Goal: Use online tool/utility: Utilize a website feature to perform a specific function

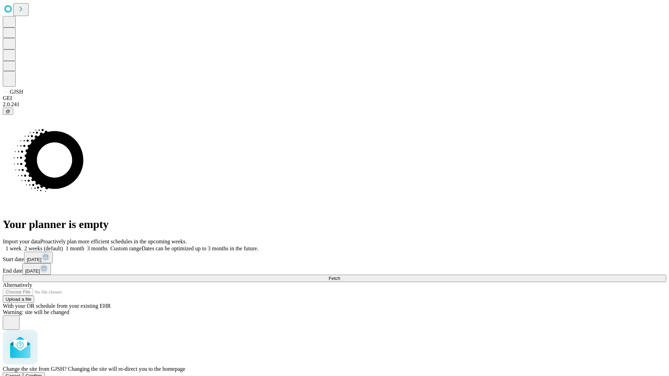
click at [42, 373] on span "Confirm" at bounding box center [34, 375] width 16 height 5
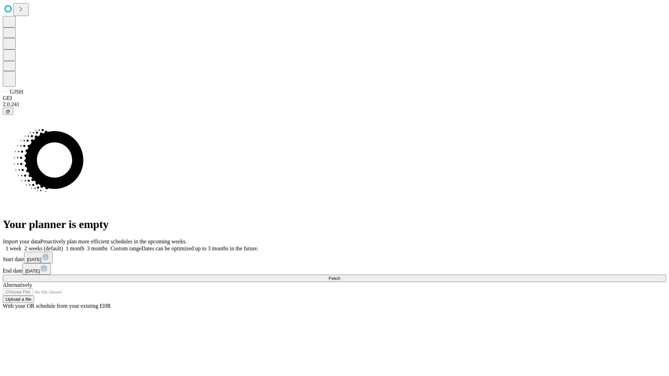
click at [84, 245] on label "1 month" at bounding box center [73, 248] width 21 height 6
click at [340, 276] on span "Fetch" at bounding box center [333, 278] width 11 height 5
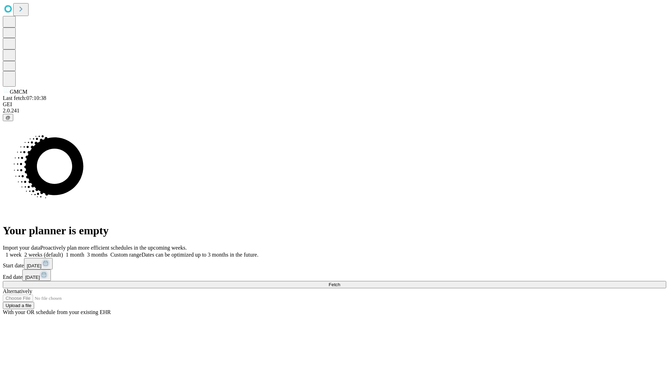
click at [84, 252] on label "1 month" at bounding box center [73, 255] width 21 height 6
click at [340, 282] on span "Fetch" at bounding box center [333, 284] width 11 height 5
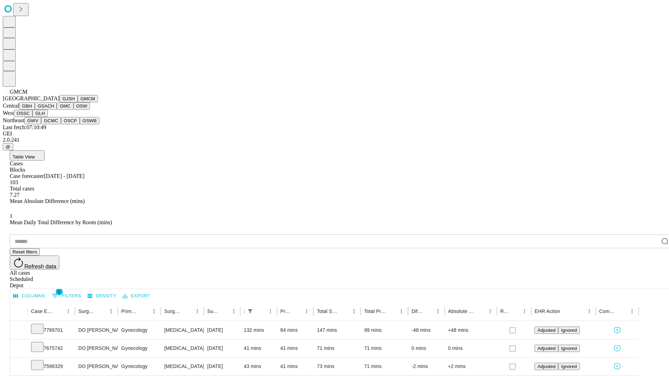
click at [35, 110] on button "GBH" at bounding box center [27, 105] width 16 height 7
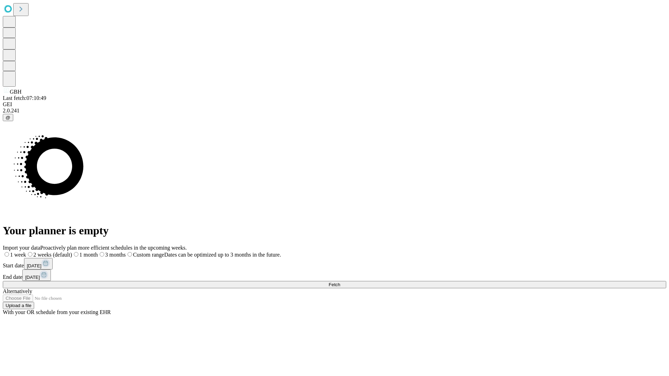
click at [98, 252] on label "1 month" at bounding box center [85, 255] width 26 height 6
click at [340, 282] on span "Fetch" at bounding box center [333, 284] width 11 height 5
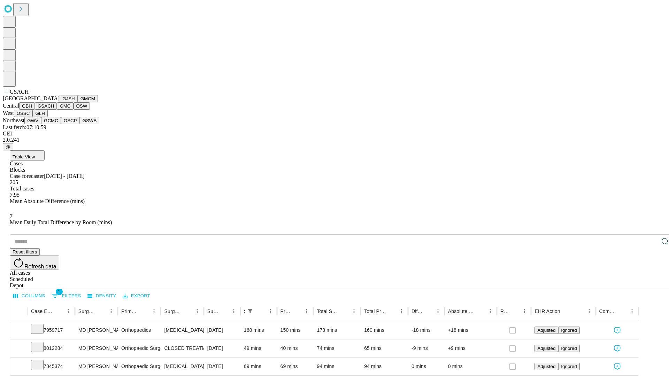
click at [57, 110] on button "GMC" at bounding box center [65, 105] width 16 height 7
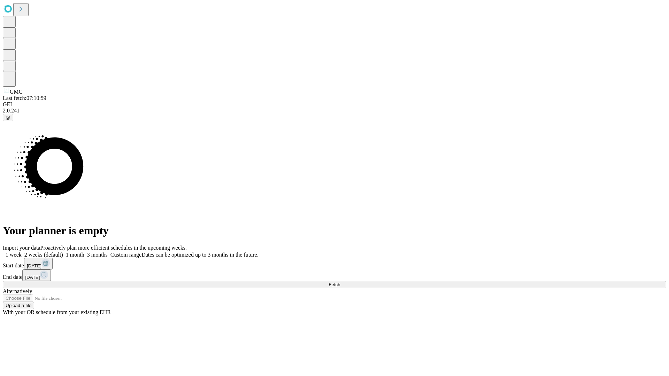
click at [84, 252] on label "1 month" at bounding box center [73, 255] width 21 height 6
click at [340, 282] on span "Fetch" at bounding box center [333, 284] width 11 height 5
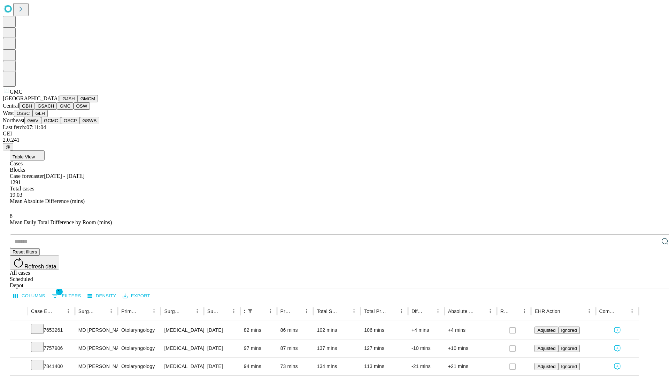
click at [73, 110] on button "OSW" at bounding box center [81, 105] width 17 height 7
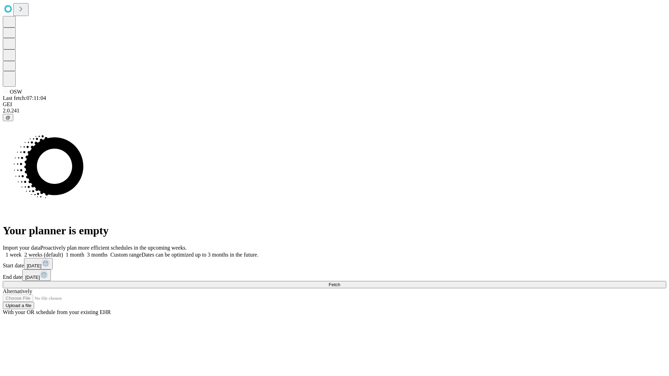
click at [84, 252] on label "1 month" at bounding box center [73, 255] width 21 height 6
click at [340, 282] on span "Fetch" at bounding box center [333, 284] width 11 height 5
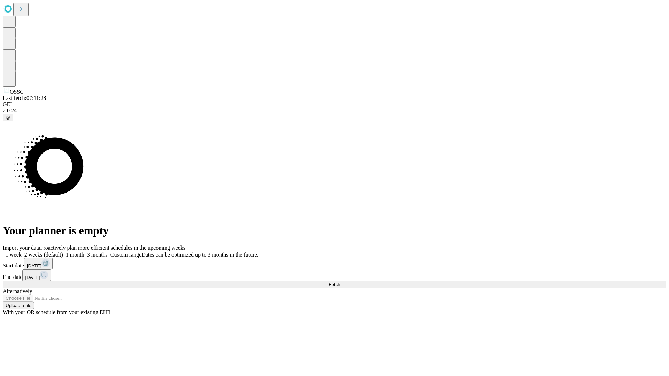
click at [84, 252] on label "1 month" at bounding box center [73, 255] width 21 height 6
click at [340, 282] on span "Fetch" at bounding box center [333, 284] width 11 height 5
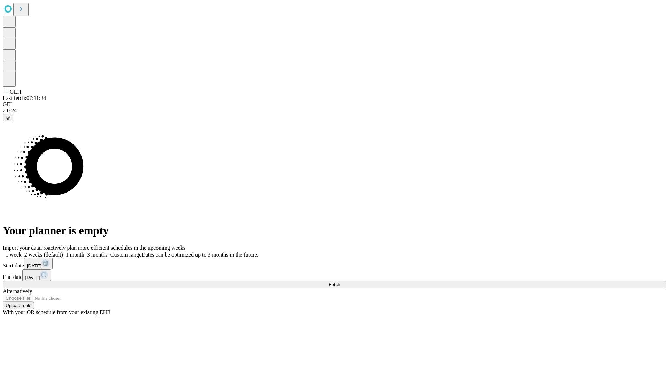
click at [84, 252] on label "1 month" at bounding box center [73, 255] width 21 height 6
click at [340, 282] on span "Fetch" at bounding box center [333, 284] width 11 height 5
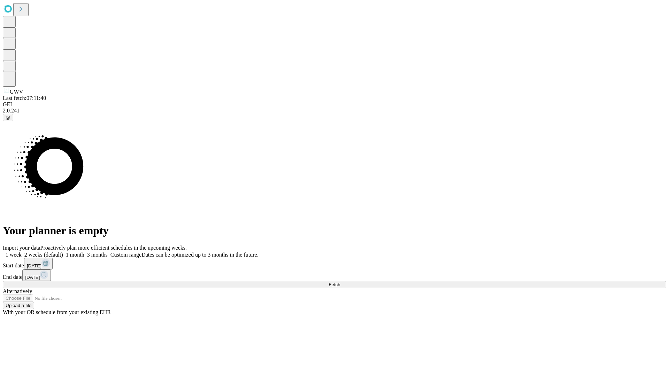
click at [84, 252] on label "1 month" at bounding box center [73, 255] width 21 height 6
click at [340, 282] on span "Fetch" at bounding box center [333, 284] width 11 height 5
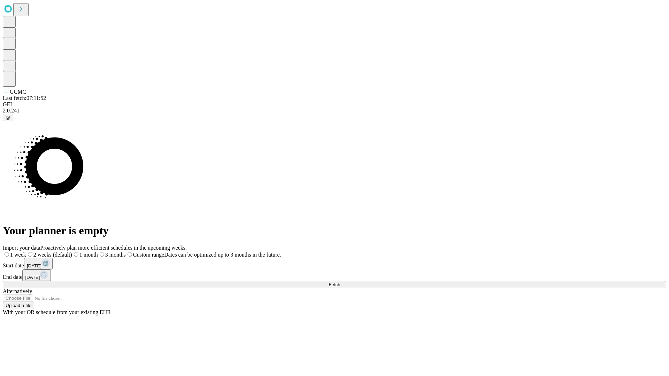
click at [98, 252] on label "1 month" at bounding box center [85, 255] width 26 height 6
click at [340, 282] on span "Fetch" at bounding box center [333, 284] width 11 height 5
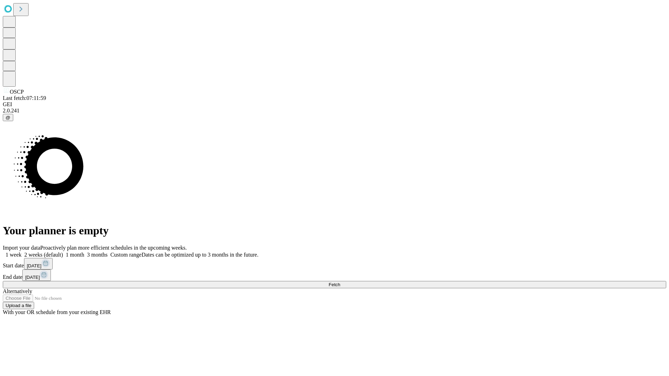
click at [84, 252] on label "1 month" at bounding box center [73, 255] width 21 height 6
click at [340, 282] on span "Fetch" at bounding box center [333, 284] width 11 height 5
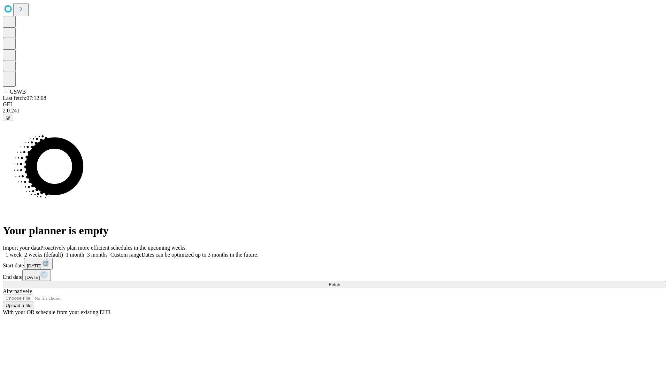
click at [84, 252] on label "1 month" at bounding box center [73, 255] width 21 height 6
click at [340, 282] on span "Fetch" at bounding box center [333, 284] width 11 height 5
